Goal: Task Accomplishment & Management: Complete application form

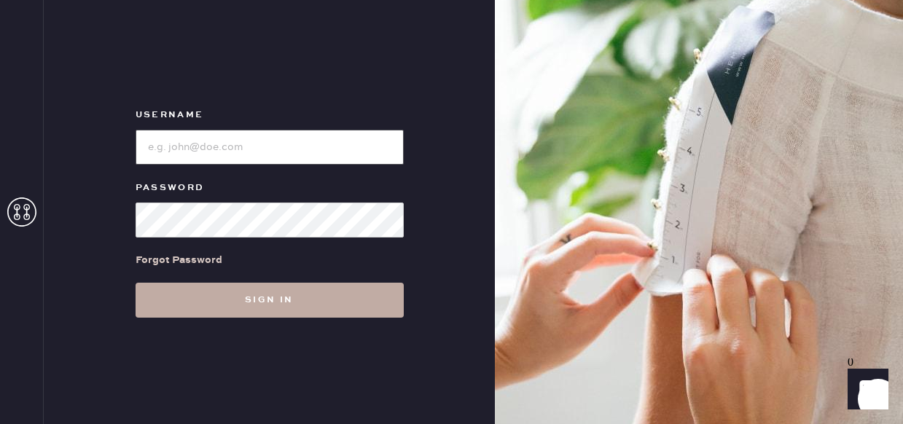
type input "reformationfillmore"
click at [235, 300] on button "Sign in" at bounding box center [270, 300] width 268 height 35
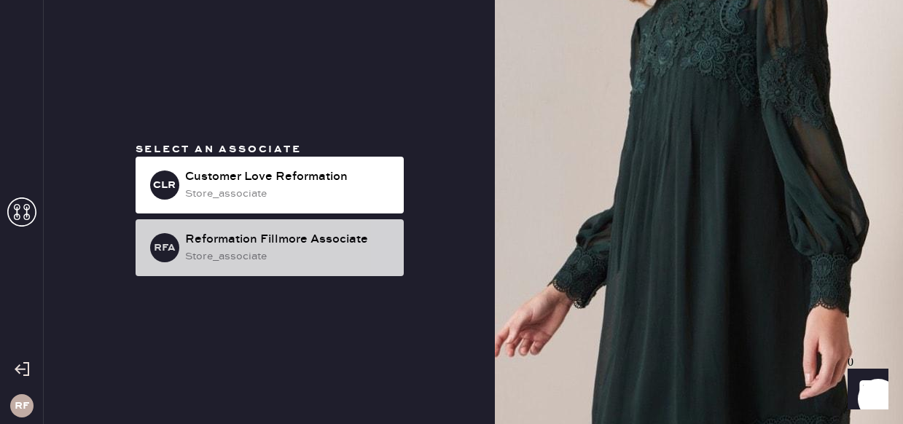
click at [297, 243] on div "Reformation Fillmore Associate" at bounding box center [288, 239] width 207 height 17
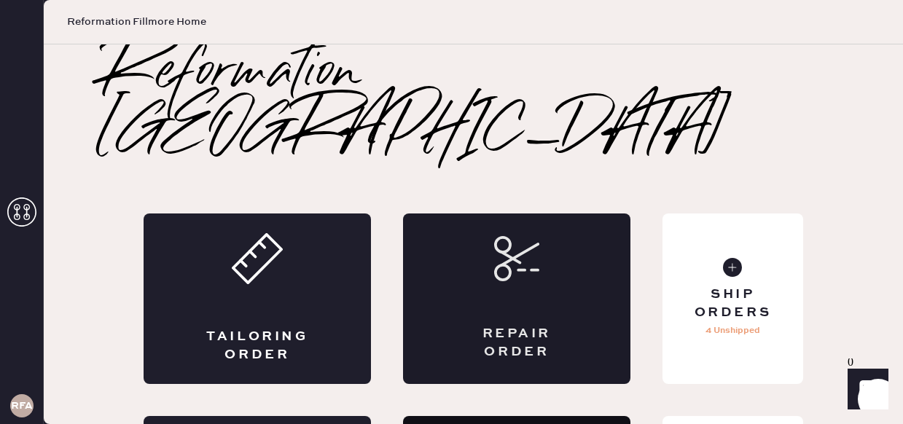
click at [462, 325] on div "Repair Order" at bounding box center [516, 343] width 111 height 36
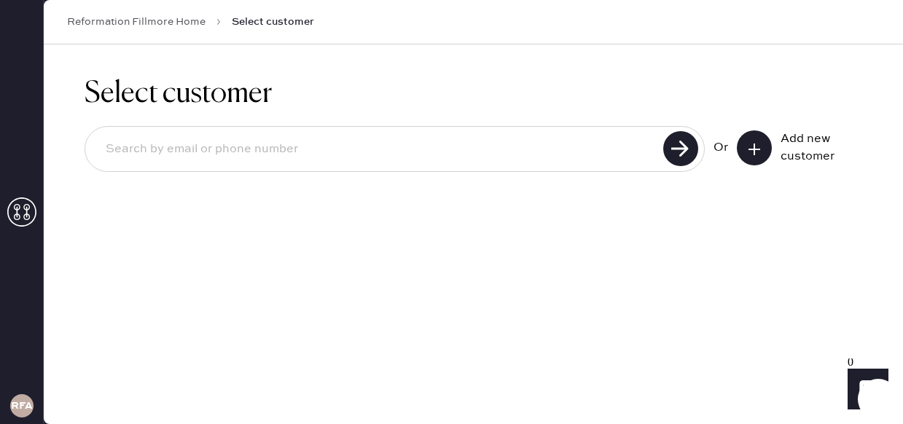
click at [444, 143] on input at bounding box center [376, 150] width 565 height 34
type input "[EMAIL_ADDRESS][DOMAIN_NAME]"
click at [683, 149] on use at bounding box center [680, 148] width 35 height 35
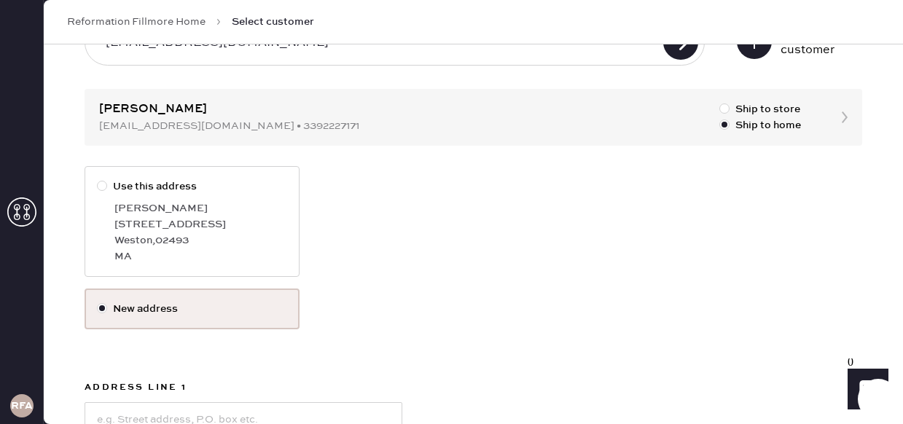
scroll to position [216, 0]
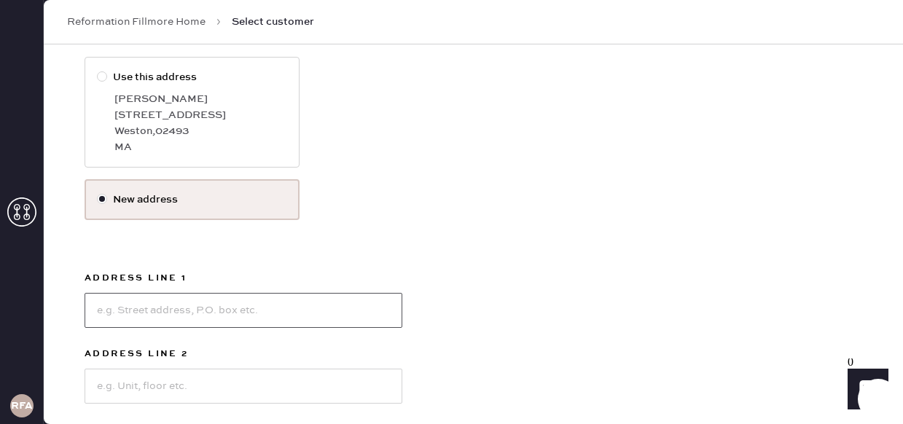
click at [160, 304] on input at bounding box center [244, 310] width 318 height 35
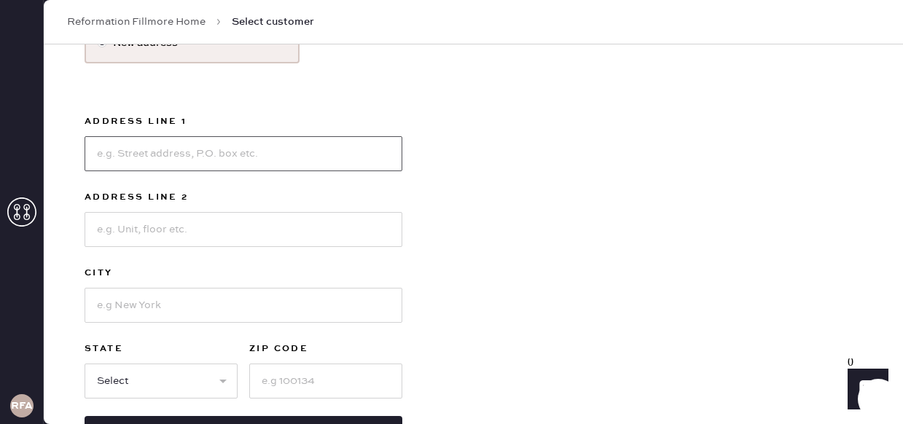
scroll to position [374, 0]
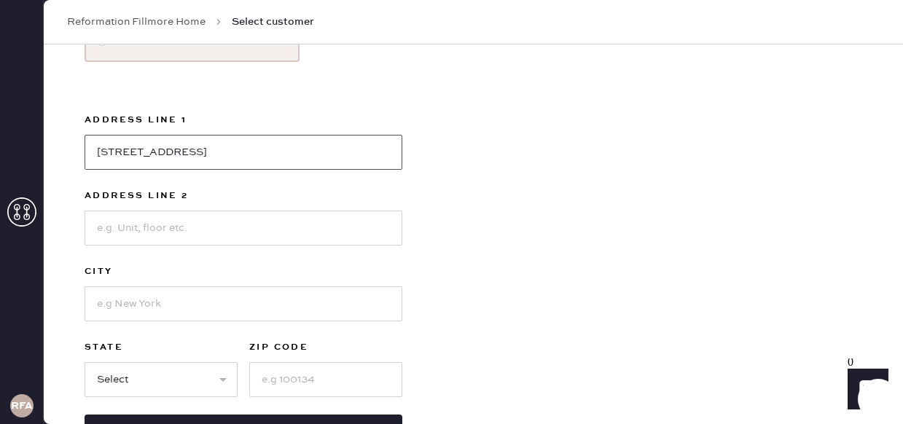
type input "[STREET_ADDRESS]"
click at [128, 309] on input at bounding box center [244, 303] width 318 height 35
type input "[GEOGRAPHIC_DATA]"
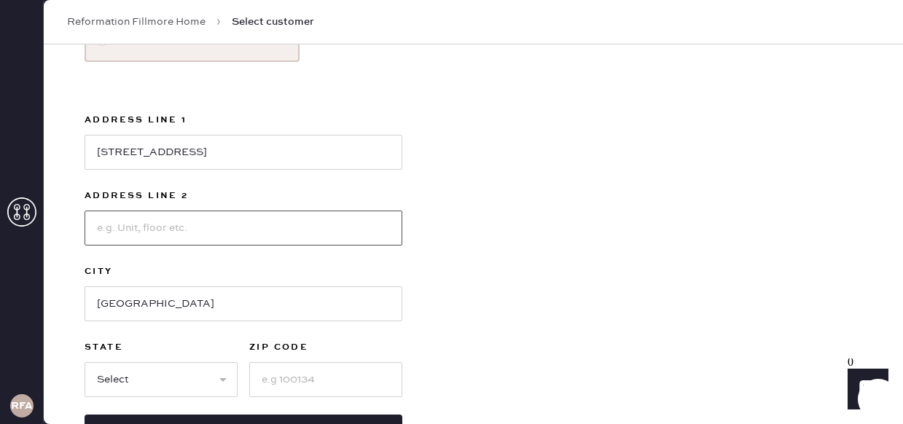
click at [150, 226] on input at bounding box center [244, 228] width 318 height 35
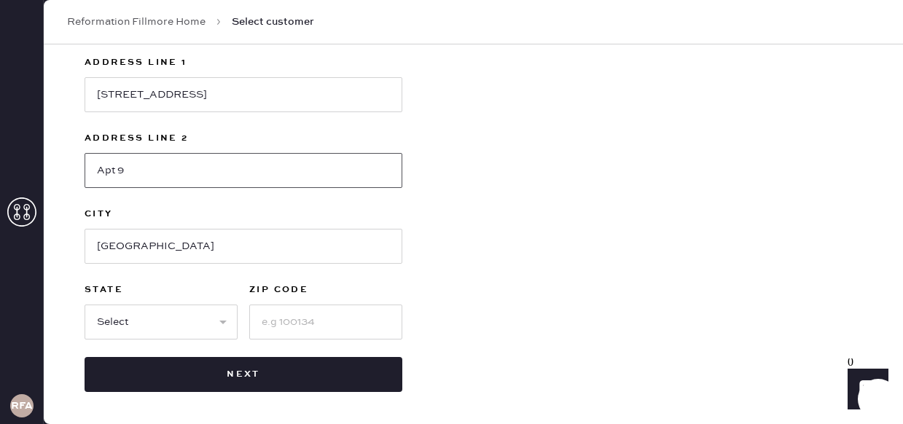
type input "Apt 9"
click at [183, 319] on select "Select AK AL AR AZ CA CO CT [GEOGRAPHIC_DATA] DE FL [GEOGRAPHIC_DATA] HI [GEOGR…" at bounding box center [161, 322] width 153 height 35
select select "CA"
click at [85, 305] on select "Select AK AL AR AZ CA CO CT [GEOGRAPHIC_DATA] DE FL [GEOGRAPHIC_DATA] HI [GEOGR…" at bounding box center [161, 322] width 153 height 35
click at [331, 324] on input at bounding box center [325, 322] width 153 height 35
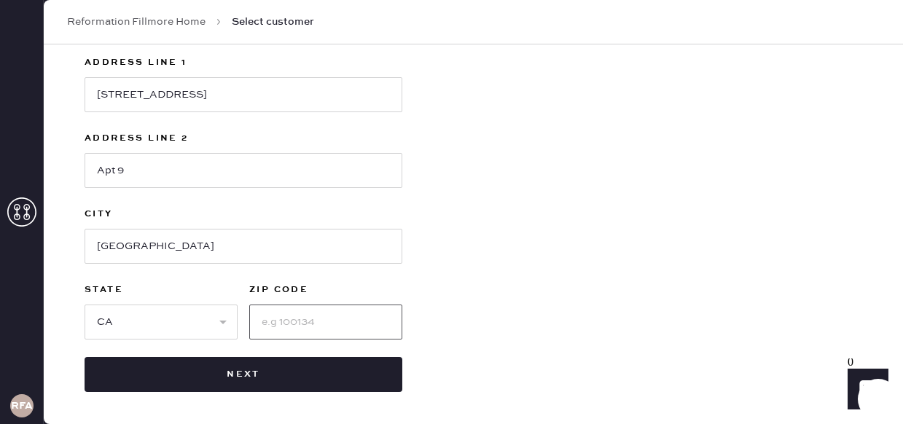
click at [281, 320] on input at bounding box center [325, 322] width 153 height 35
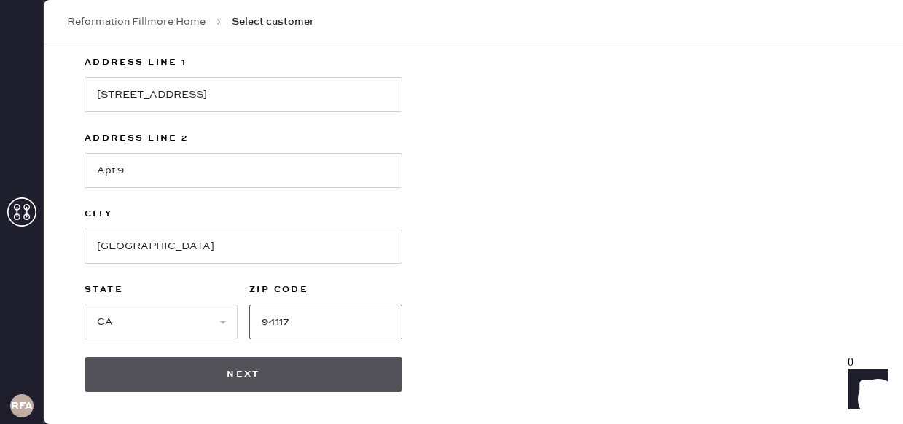
type input "94117"
click at [238, 372] on button "Next" at bounding box center [244, 374] width 318 height 35
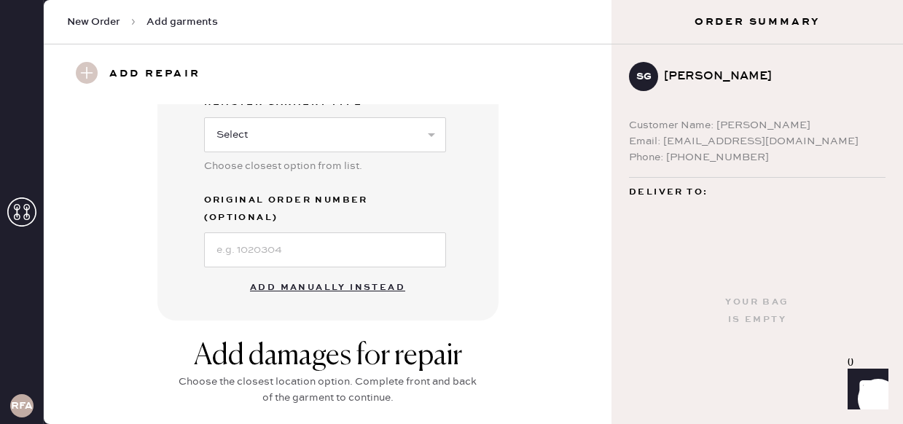
click at [316, 273] on button "Add manually instead" at bounding box center [327, 287] width 173 height 29
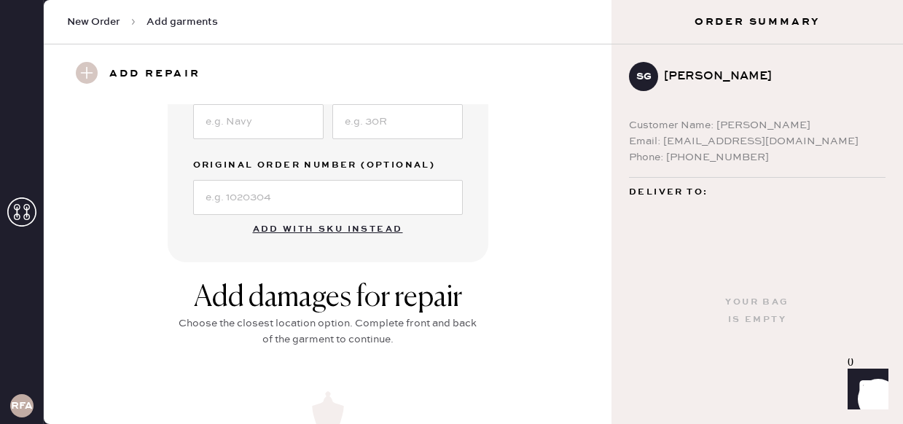
scroll to position [348, 0]
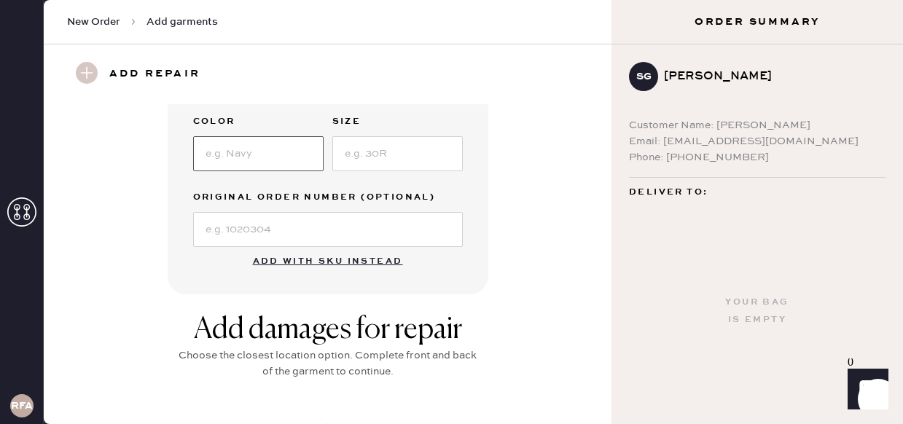
click at [238, 163] on input at bounding box center [258, 153] width 130 height 35
type input "Sandstone"
click at [383, 152] on input at bounding box center [397, 153] width 130 height 35
type input "24"
click at [337, 230] on input at bounding box center [328, 229] width 270 height 35
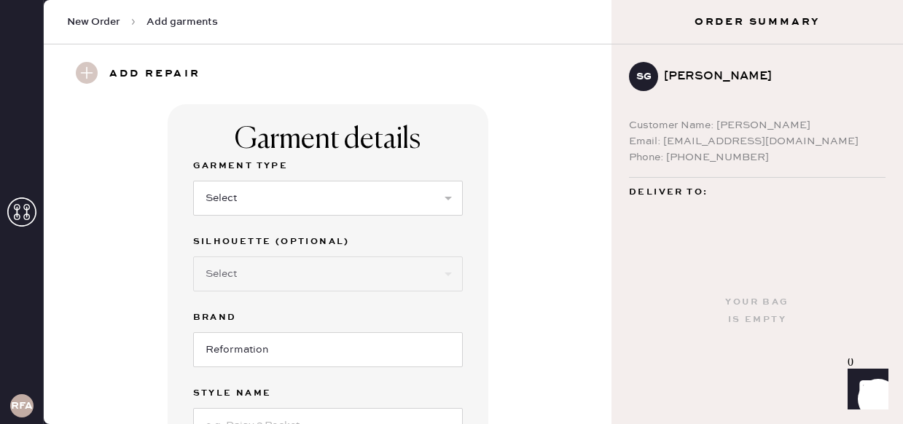
scroll to position [34, 0]
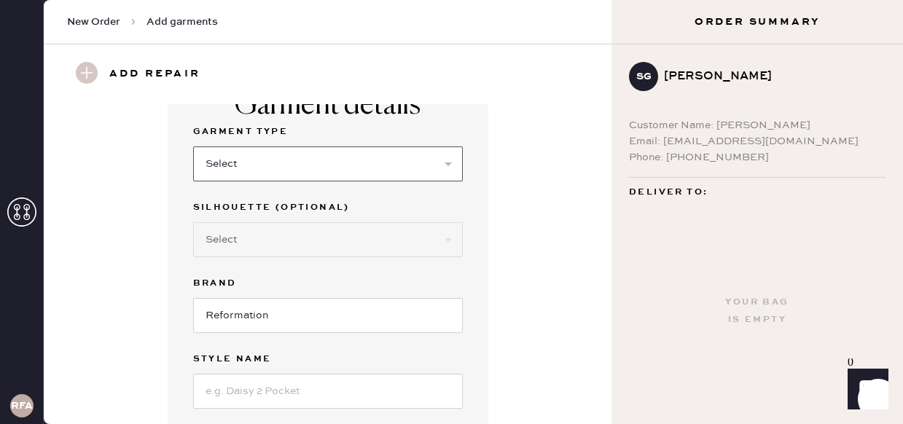
click at [287, 166] on select "Select Basic Skirt Jeans Leggings Pants Shorts Basic Sleeved Dress Basic Sleeve…" at bounding box center [328, 164] width 270 height 35
select select "2"
click at [193, 147] on select "Select Basic Skirt Jeans Leggings Pants Shorts Basic Sleeved Dress Basic Sleeve…" at bounding box center [328, 164] width 270 height 35
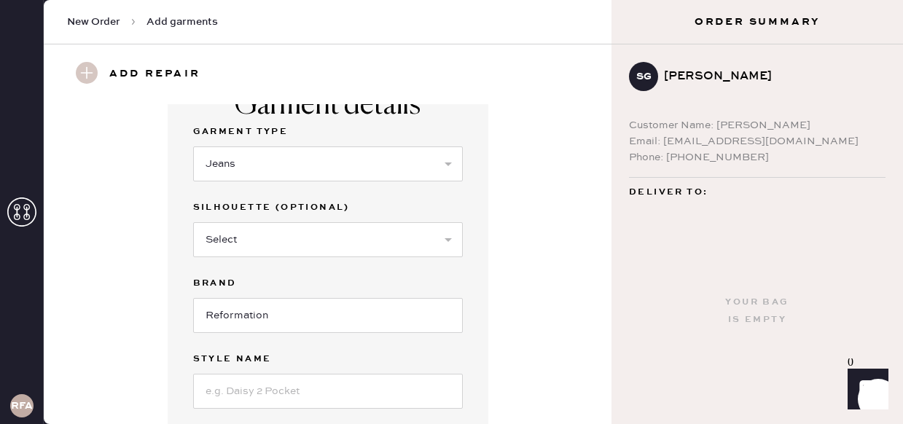
click at [281, 251] on select "Select Shorts Cropped Flare Boot Cut Straight Skinny Other" at bounding box center [328, 239] width 270 height 35
click at [257, 226] on select "Select Shorts Cropped Flare Boot Cut Straight Skinny Other" at bounding box center [328, 239] width 270 height 35
select select "other"
click at [193, 222] on select "Select Shorts Cropped Flare Boot Cut Straight Skinny Other" at bounding box center [328, 239] width 270 height 35
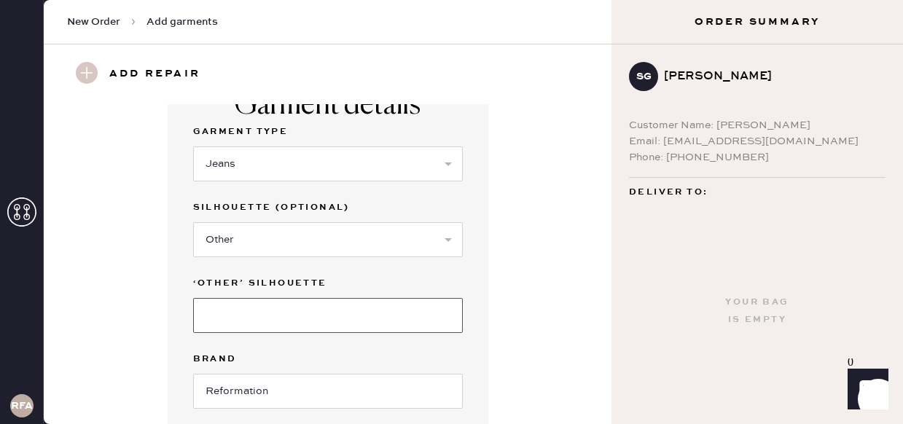
click at [287, 321] on input at bounding box center [328, 315] width 270 height 35
type input "Wide Leg"
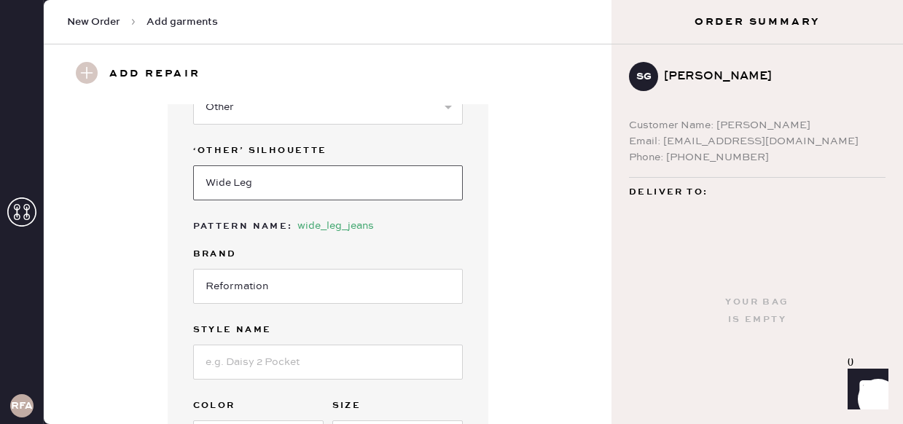
scroll to position [172, 0]
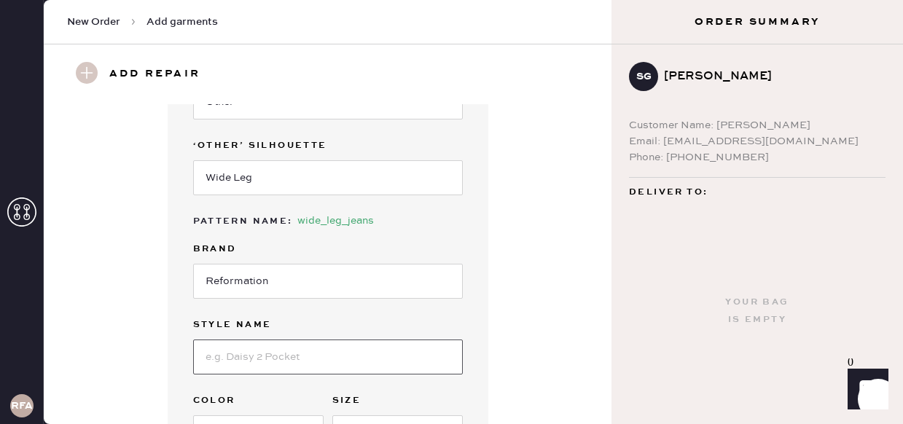
click at [273, 365] on input at bounding box center [328, 357] width 270 height 35
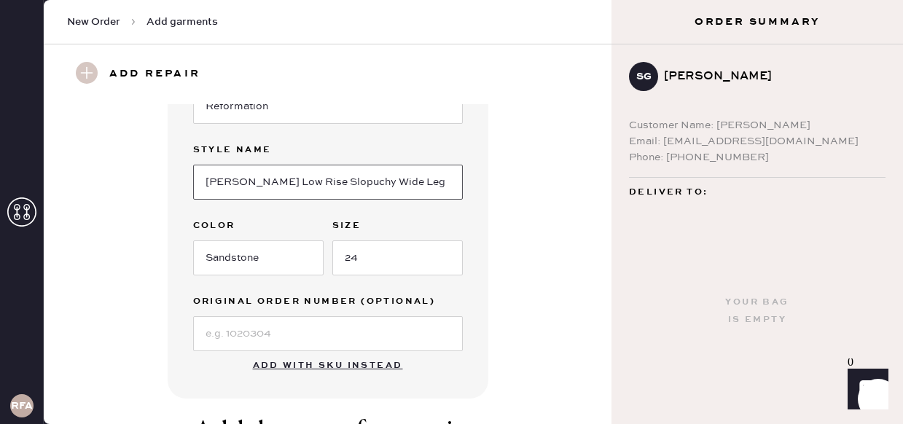
scroll to position [357, 0]
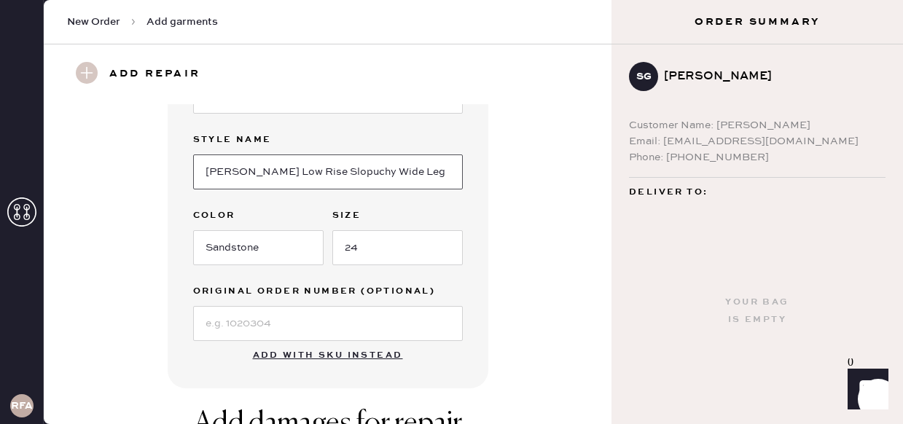
click at [301, 176] on input "[PERSON_NAME] Low Rise Slopuchy Wide Leg" at bounding box center [328, 172] width 270 height 35
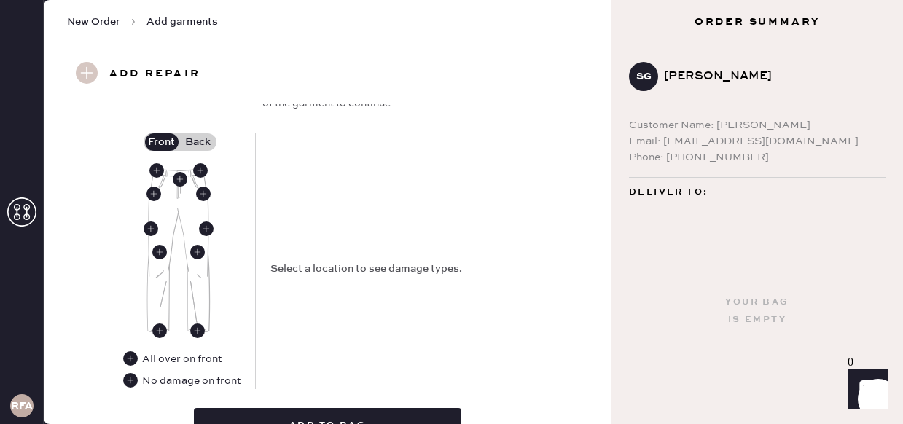
scroll to position [730, 0]
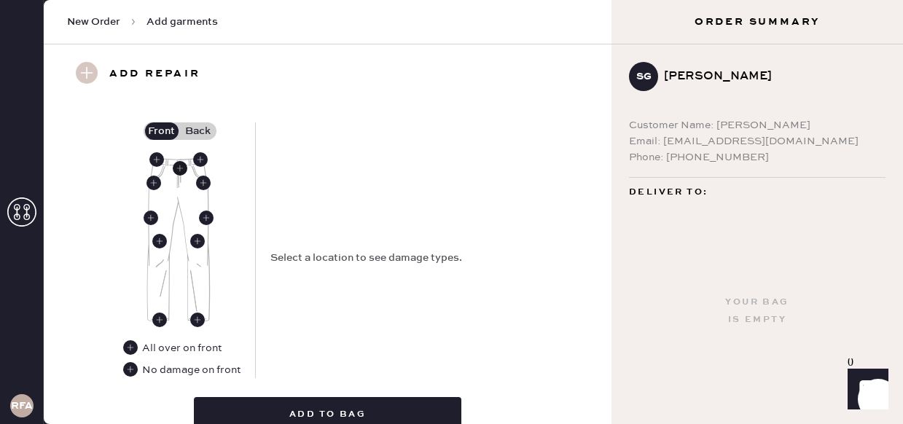
type input "[PERSON_NAME] Rise Slouchy Wide Leg"
click at [176, 170] on use at bounding box center [180, 168] width 15 height 15
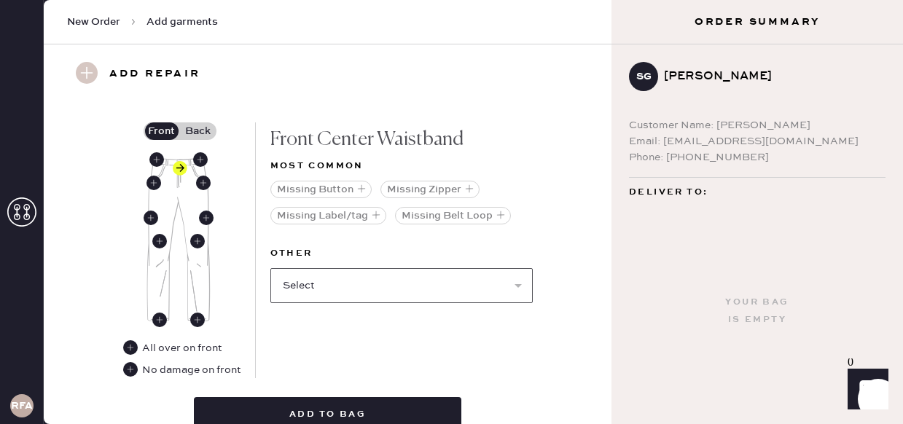
click at [372, 291] on select "Select Broken / Ripped Hem Broken Beads Broken Belt Loop Broken Button Broken E…" at bounding box center [401, 285] width 262 height 35
select select "1740"
click at [270, 268] on select "Select Broken / Ripped Hem Broken Beads Broken Belt Loop Broken Button Broken E…" at bounding box center [401, 285] width 262 height 35
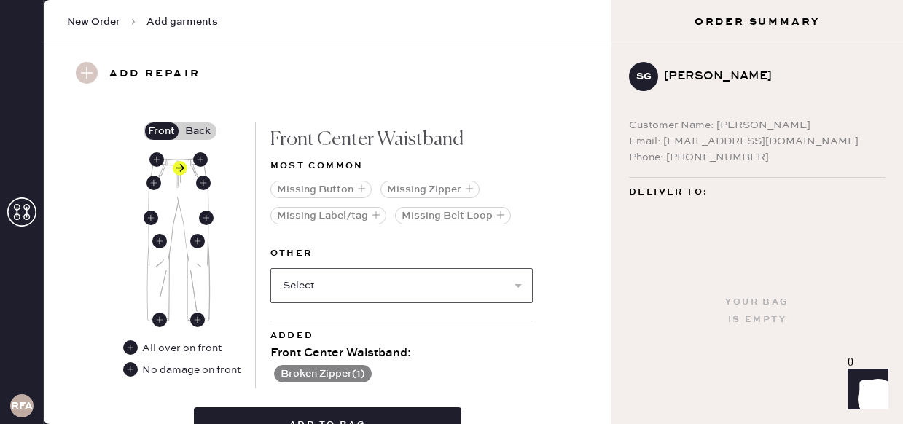
click at [386, 292] on select "Select Broken / Ripped Hem Broken Beads Broken Belt Loop Broken Button Broken E…" at bounding box center [401, 285] width 262 height 35
select select "2099"
click at [270, 268] on select "Select Broken / Ripped Hem Broken Beads Broken Belt Loop Broken Button Broken E…" at bounding box center [401, 285] width 262 height 35
select select
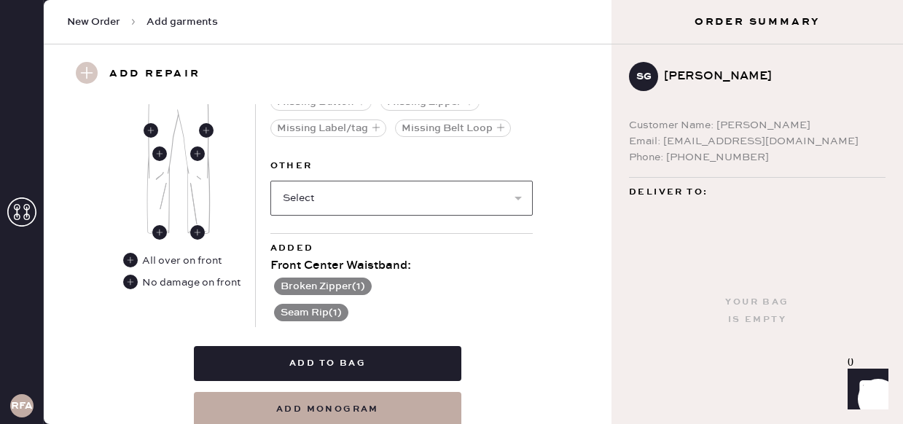
scroll to position [846, 0]
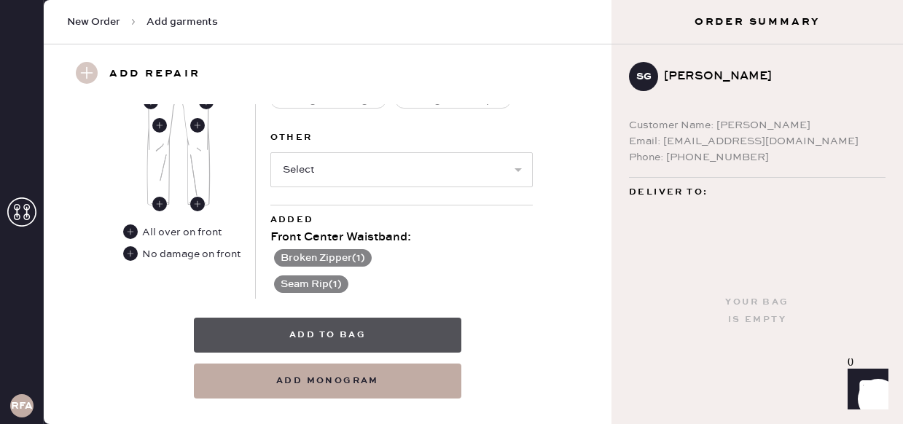
click at [337, 335] on button "Add to bag" at bounding box center [328, 335] width 268 height 35
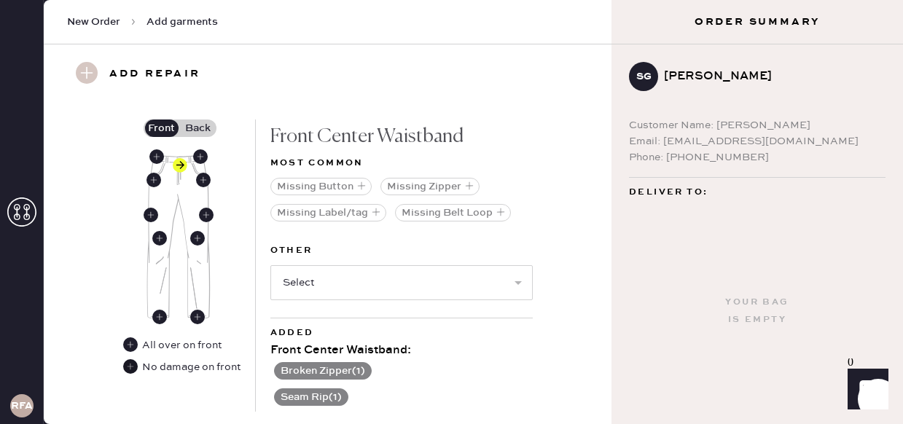
scroll to position [736, 0]
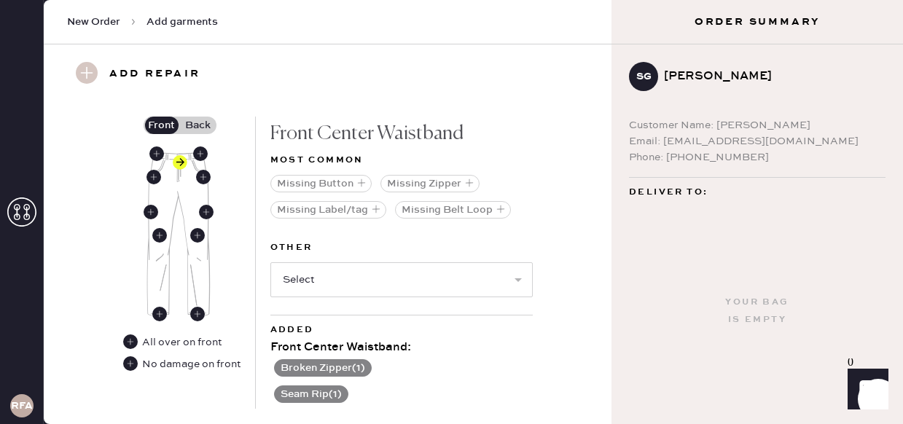
click at [204, 125] on label "Back" at bounding box center [198, 125] width 36 height 17
click at [198, 125] on input "Back" at bounding box center [198, 125] width 0 height 0
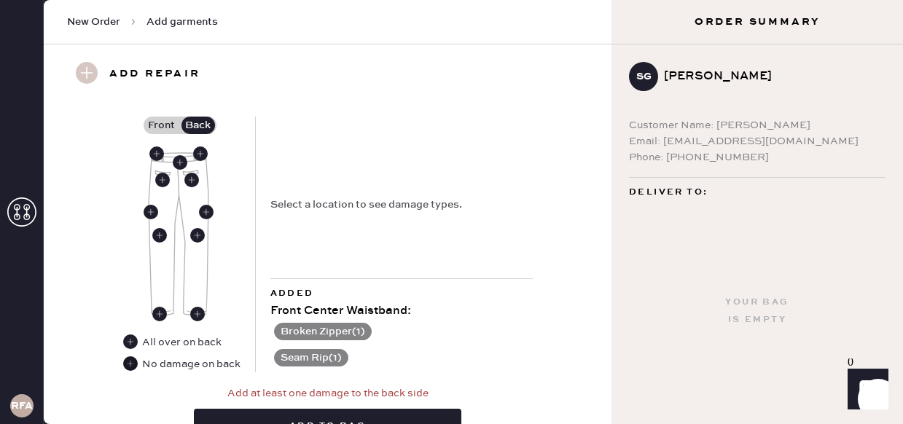
click at [133, 362] on use at bounding box center [130, 363] width 15 height 15
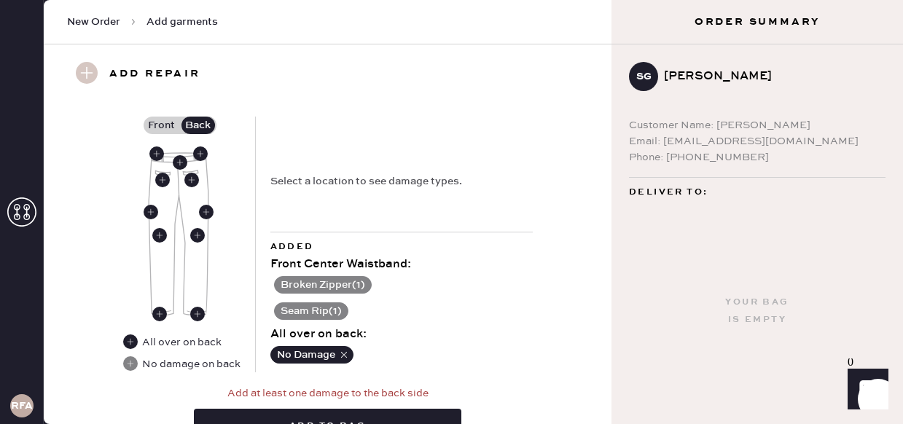
scroll to position [854, 0]
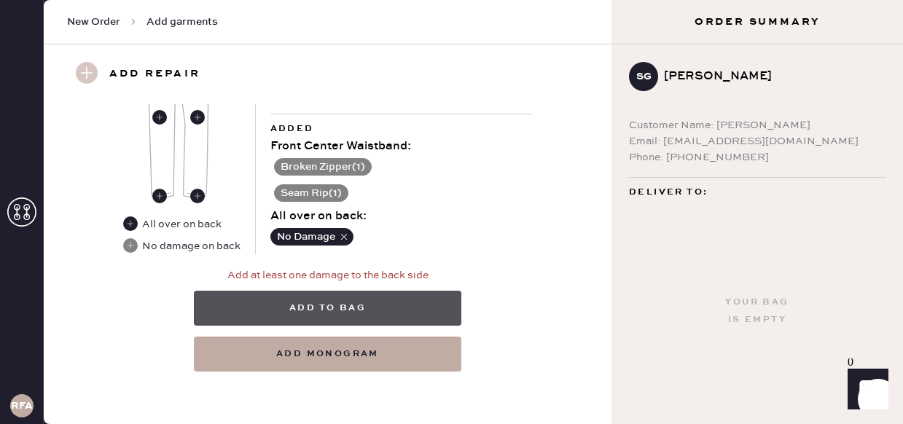
click at [400, 314] on button "Add to bag" at bounding box center [328, 308] width 268 height 35
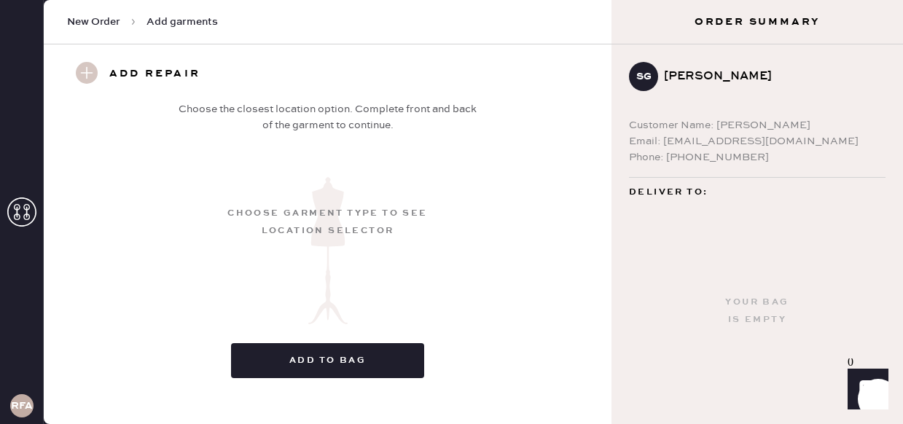
scroll to position [293, 0]
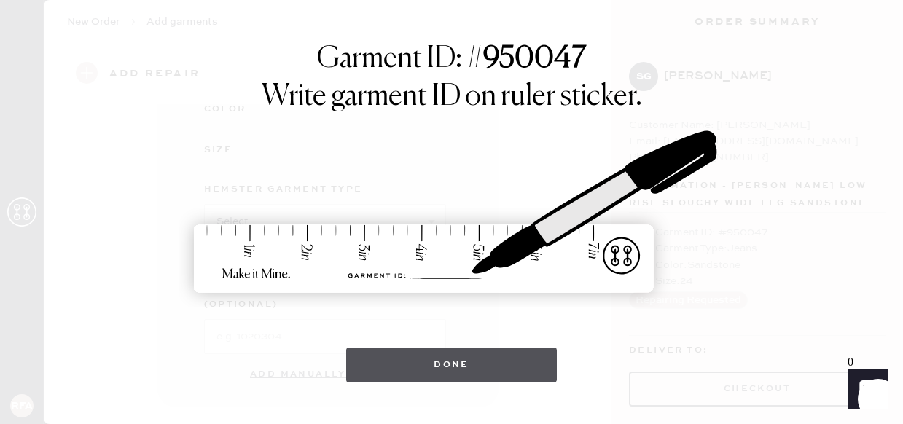
click at [513, 374] on button "Done" at bounding box center [451, 365] width 211 height 35
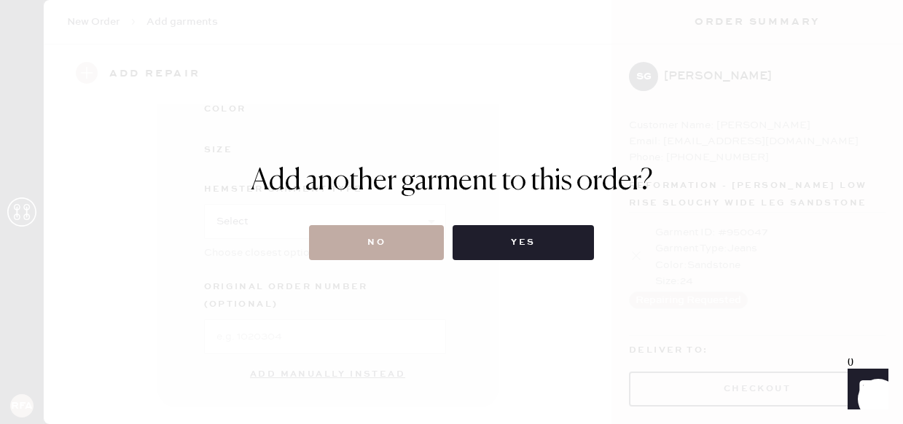
click at [394, 235] on button "No" at bounding box center [376, 242] width 135 height 35
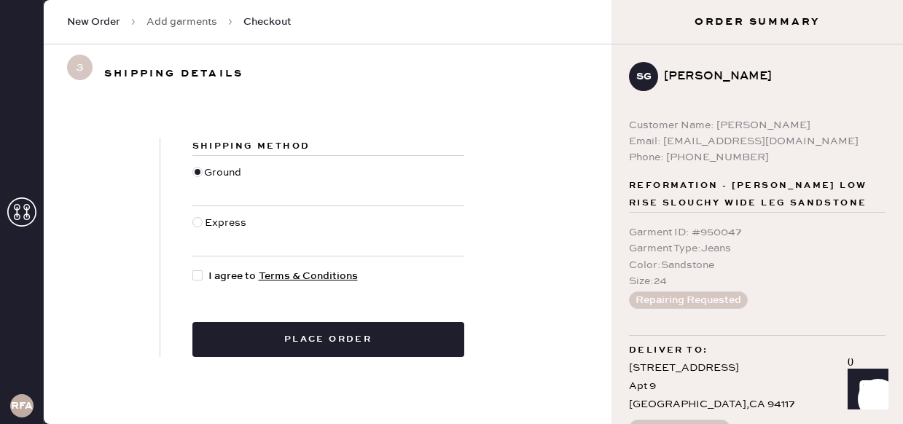
click at [198, 223] on div at bounding box center [197, 222] width 10 height 10
click at [193, 216] on input "Express" at bounding box center [192, 215] width 1 height 1
radio input "true"
click at [198, 277] on div at bounding box center [197, 275] width 10 height 10
click at [193, 269] on input "I agree to Terms & Conditions" at bounding box center [192, 268] width 1 height 1
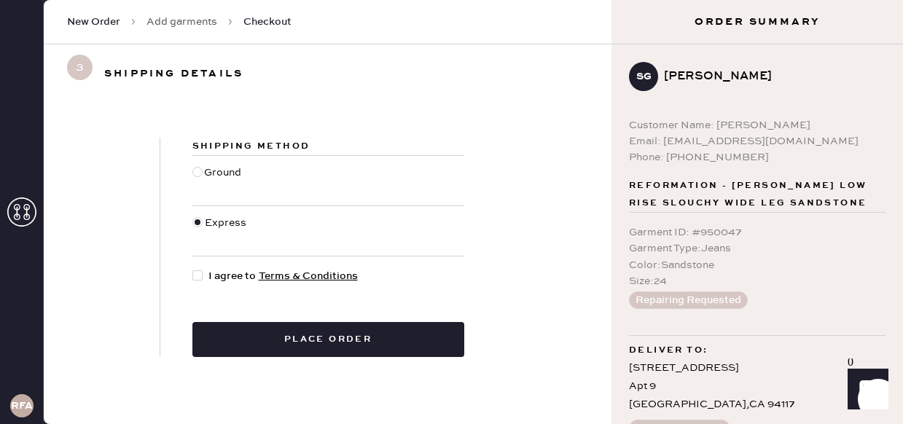
checkbox input "true"
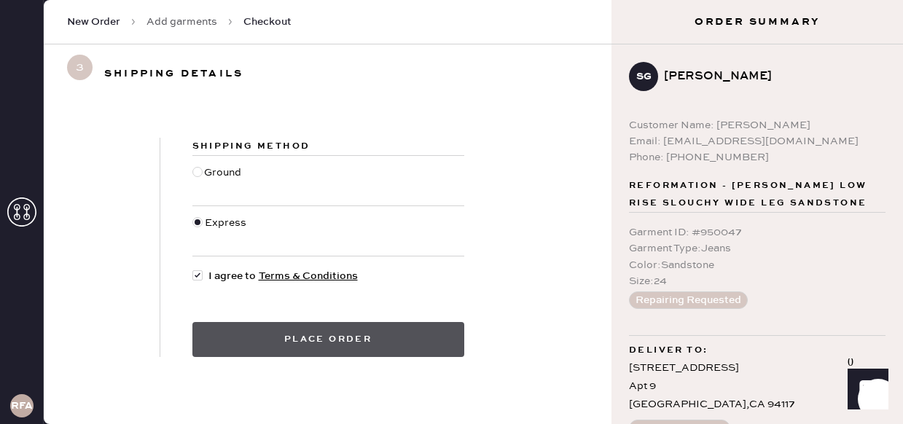
click at [303, 346] on button "Place order" at bounding box center [328, 339] width 272 height 35
